Goal: Transaction & Acquisition: Purchase product/service

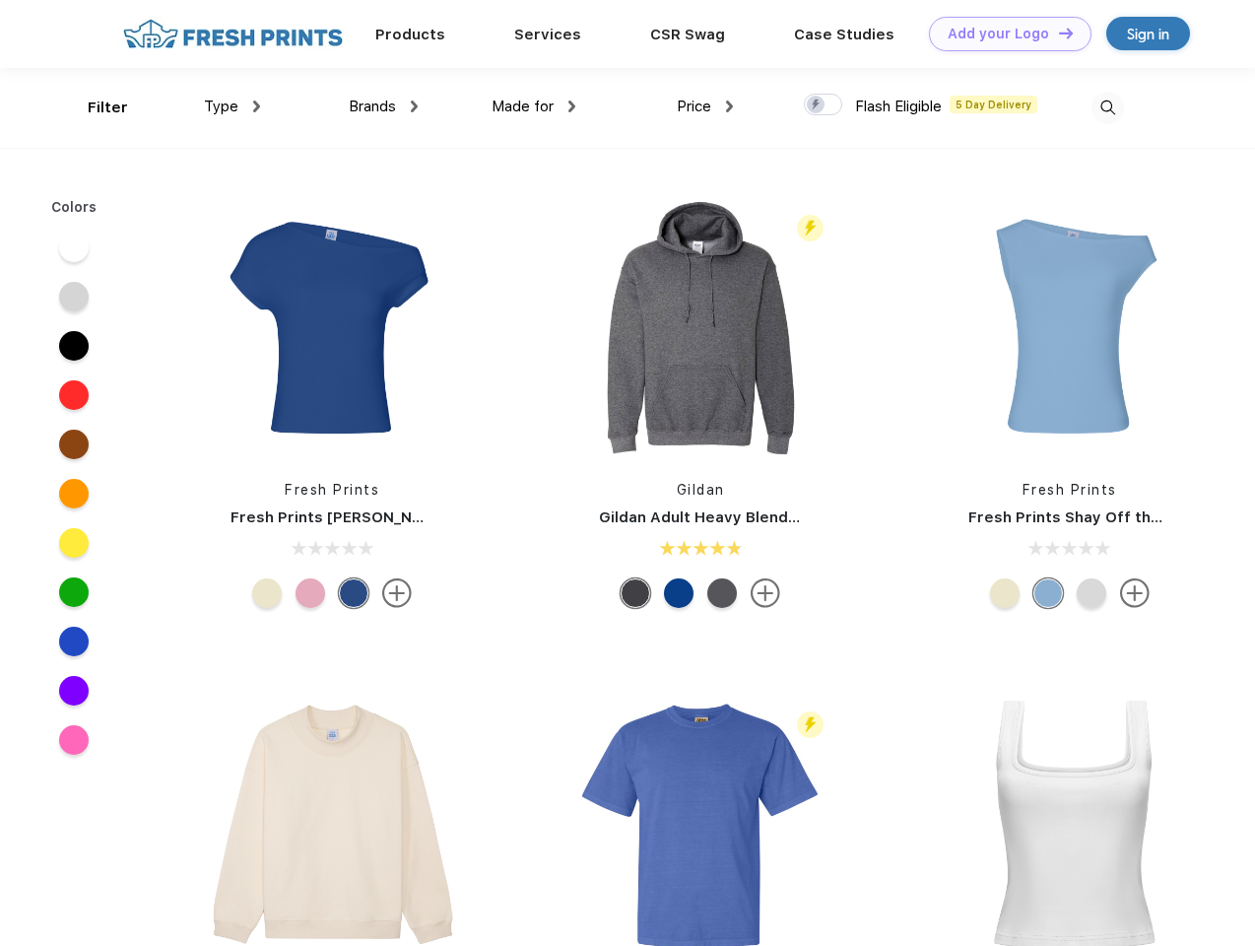
click at [1003, 33] on link "Add your Logo Design Tool" at bounding box center [1010, 34] width 163 height 34
click at [0, 0] on div "Design Tool" at bounding box center [0, 0] width 0 height 0
click at [1057, 33] on link "Add your Logo Design Tool" at bounding box center [1010, 34] width 163 height 34
click at [95, 107] on div "Filter" at bounding box center [108, 108] width 40 height 23
click at [232, 106] on span "Type" at bounding box center [221, 107] width 34 height 18
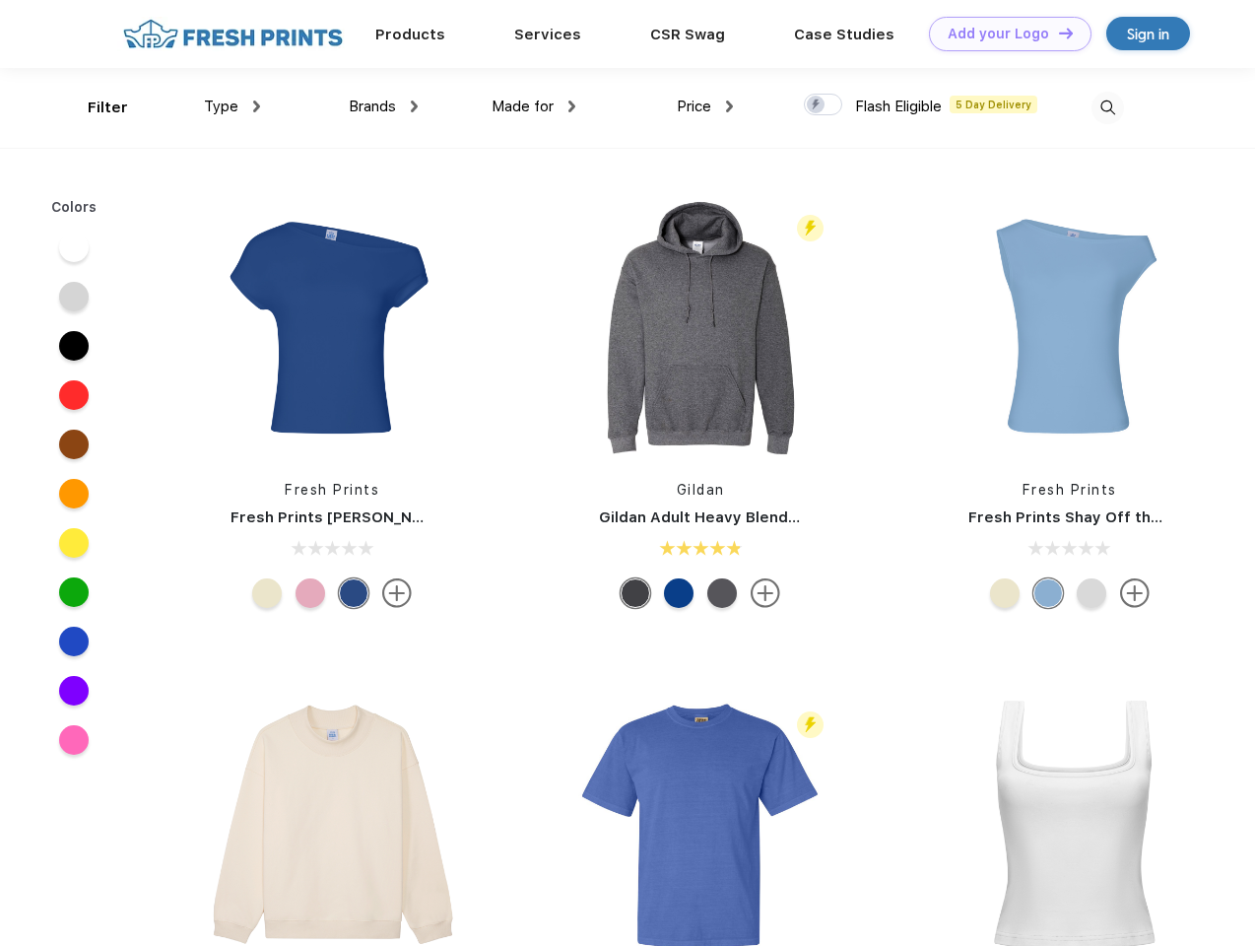
click at [383, 106] on span "Brands" at bounding box center [372, 107] width 47 height 18
click at [534, 106] on span "Made for" at bounding box center [522, 107] width 62 height 18
click at [705, 106] on span "Price" at bounding box center [694, 107] width 34 height 18
click at [823, 105] on div at bounding box center [823, 105] width 38 height 22
click at [817, 105] on input "checkbox" at bounding box center [810, 99] width 13 height 13
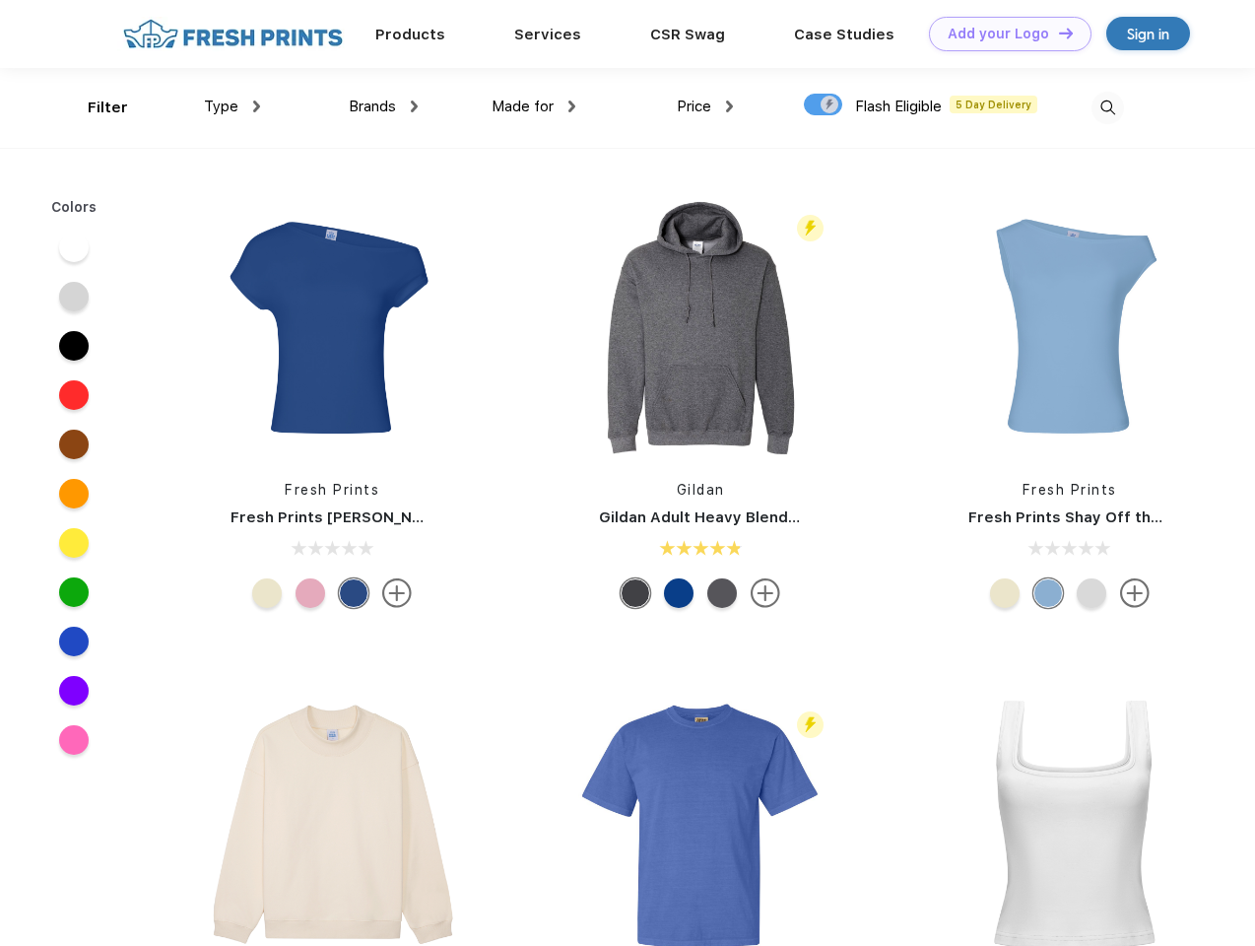
click at [1107, 107] on img at bounding box center [1107, 108] width 33 height 33
